Goal: Navigation & Orientation: Find specific page/section

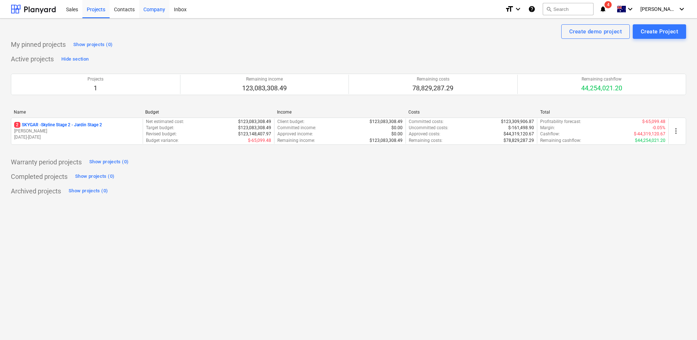
click at [156, 10] on div "Company" at bounding box center [154, 9] width 30 height 19
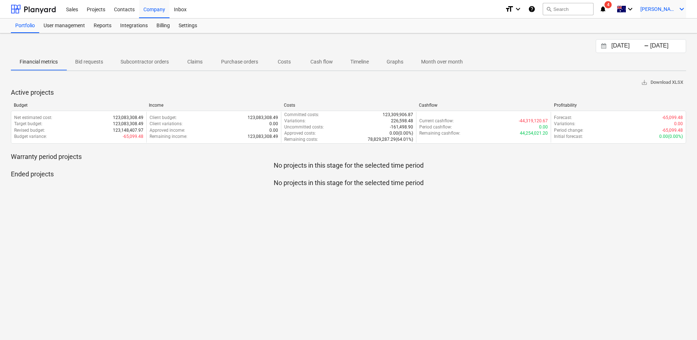
click at [680, 13] on icon "keyboard_arrow_down" at bounding box center [681, 9] width 9 height 9
click at [602, 65] on div "Settings" at bounding box center [641, 60] width 89 height 12
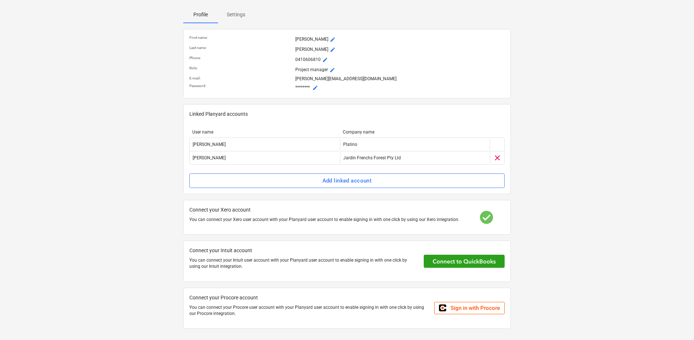
scroll to position [66, 0]
click at [405, 217] on p "You can connect your Xero user account with your Planyard user account to enabl…" at bounding box center [325, 219] width 273 height 6
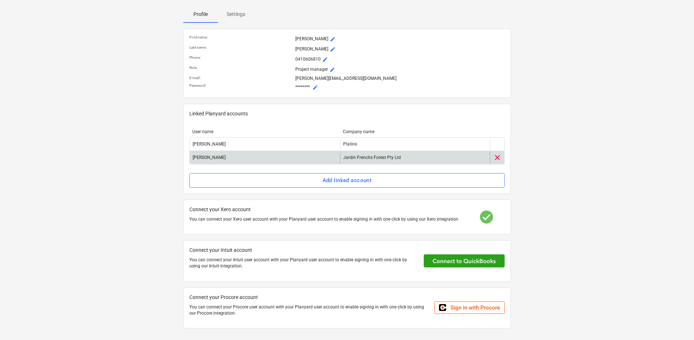
click at [401, 160] on div "Jardin Frenchs Forest Pty Ltd" at bounding box center [415, 158] width 150 height 12
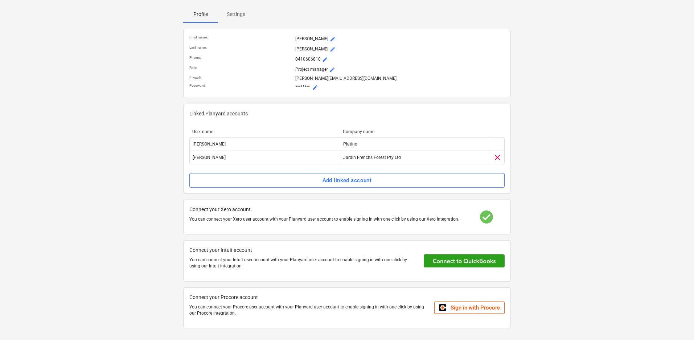
click at [485, 220] on div at bounding box center [487, 217] width 36 height 13
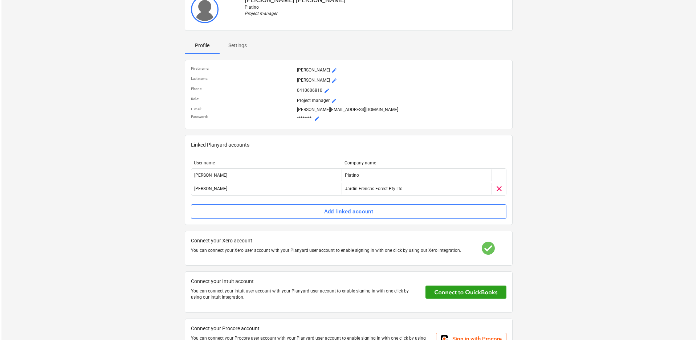
scroll to position [0, 0]
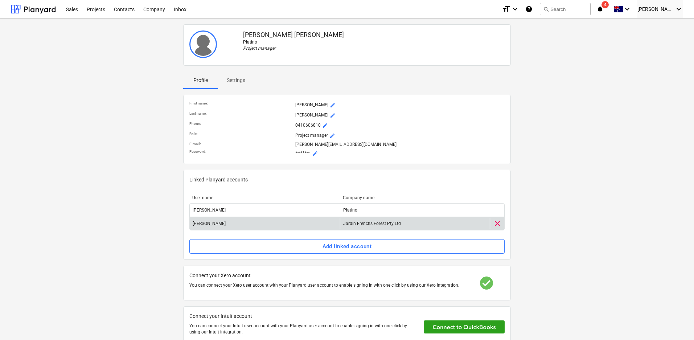
click at [228, 222] on div "[PERSON_NAME]" at bounding box center [265, 224] width 150 height 12
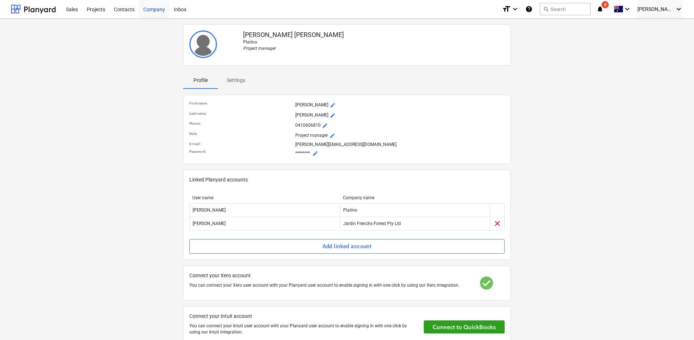
click at [154, 11] on div "Company" at bounding box center [154, 9] width 30 height 19
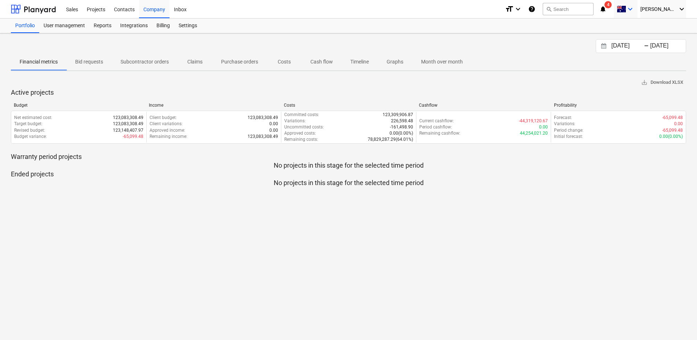
click at [635, 10] on icon "keyboard_arrow_down" at bounding box center [630, 9] width 9 height 9
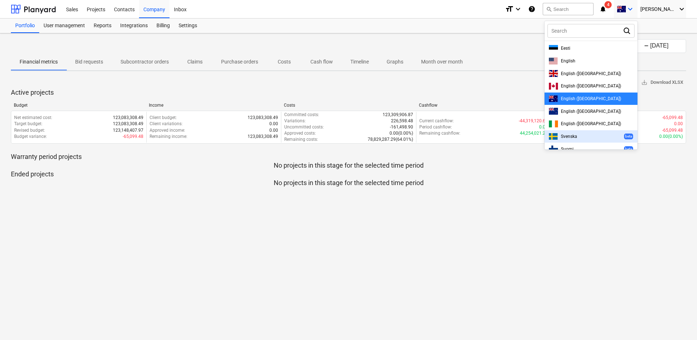
click at [618, 176] on div at bounding box center [348, 170] width 697 height 340
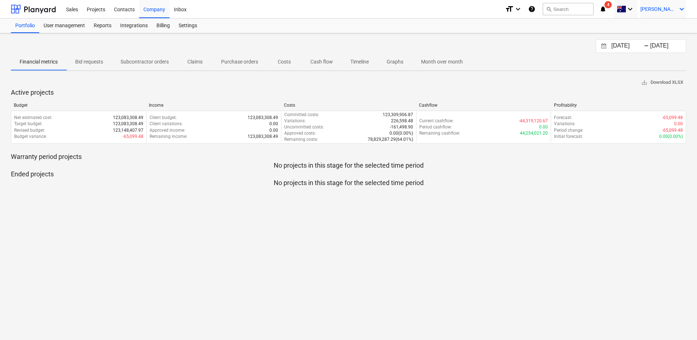
click at [682, 6] on icon "keyboard_arrow_down" at bounding box center [681, 9] width 9 height 9
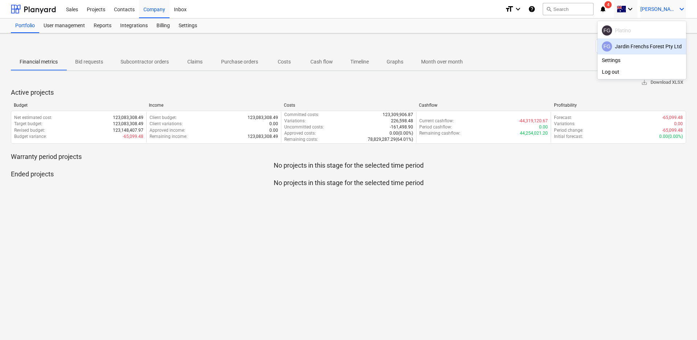
click at [639, 45] on div "[PERSON_NAME] Frenchs Forest Pty Ltd" at bounding box center [642, 46] width 80 height 10
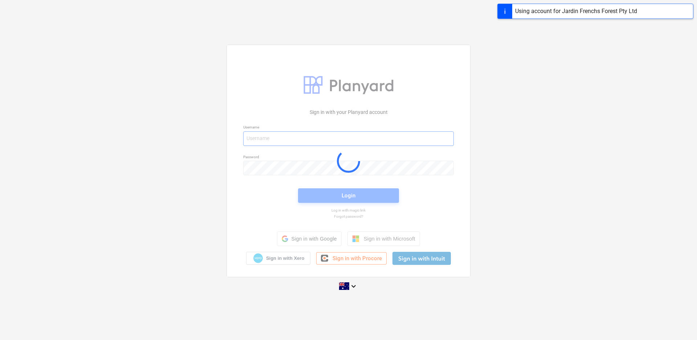
type input "[PERSON_NAME][EMAIL_ADDRESS][DOMAIN_NAME]"
